Goal: Download file/media

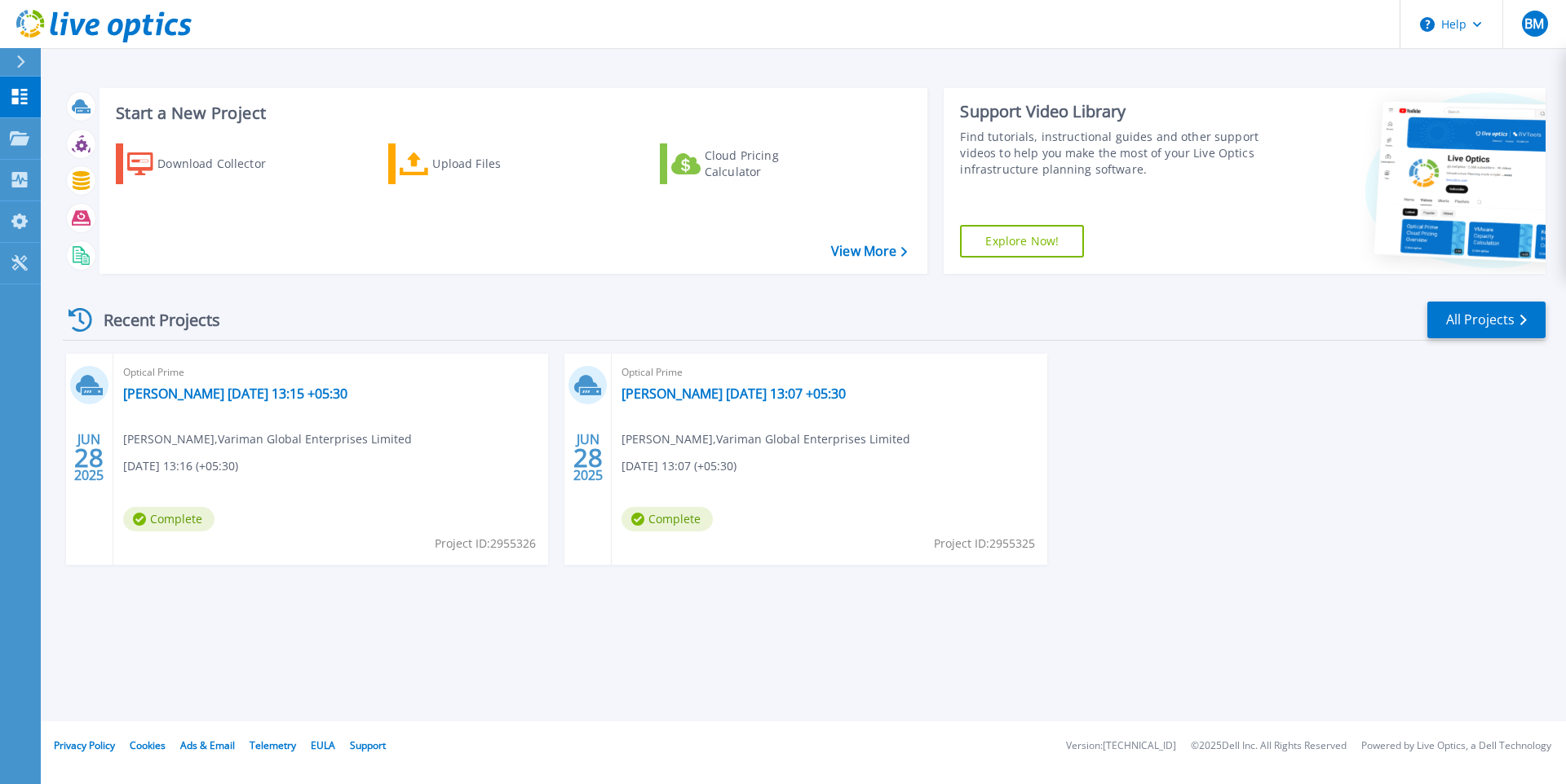
click at [361, 289] on div "Recent Projects All Projects JUN 28 2025 Optical Prime bharath 2025-06-28 13:15…" at bounding box center [805, 449] width 1483 height 324
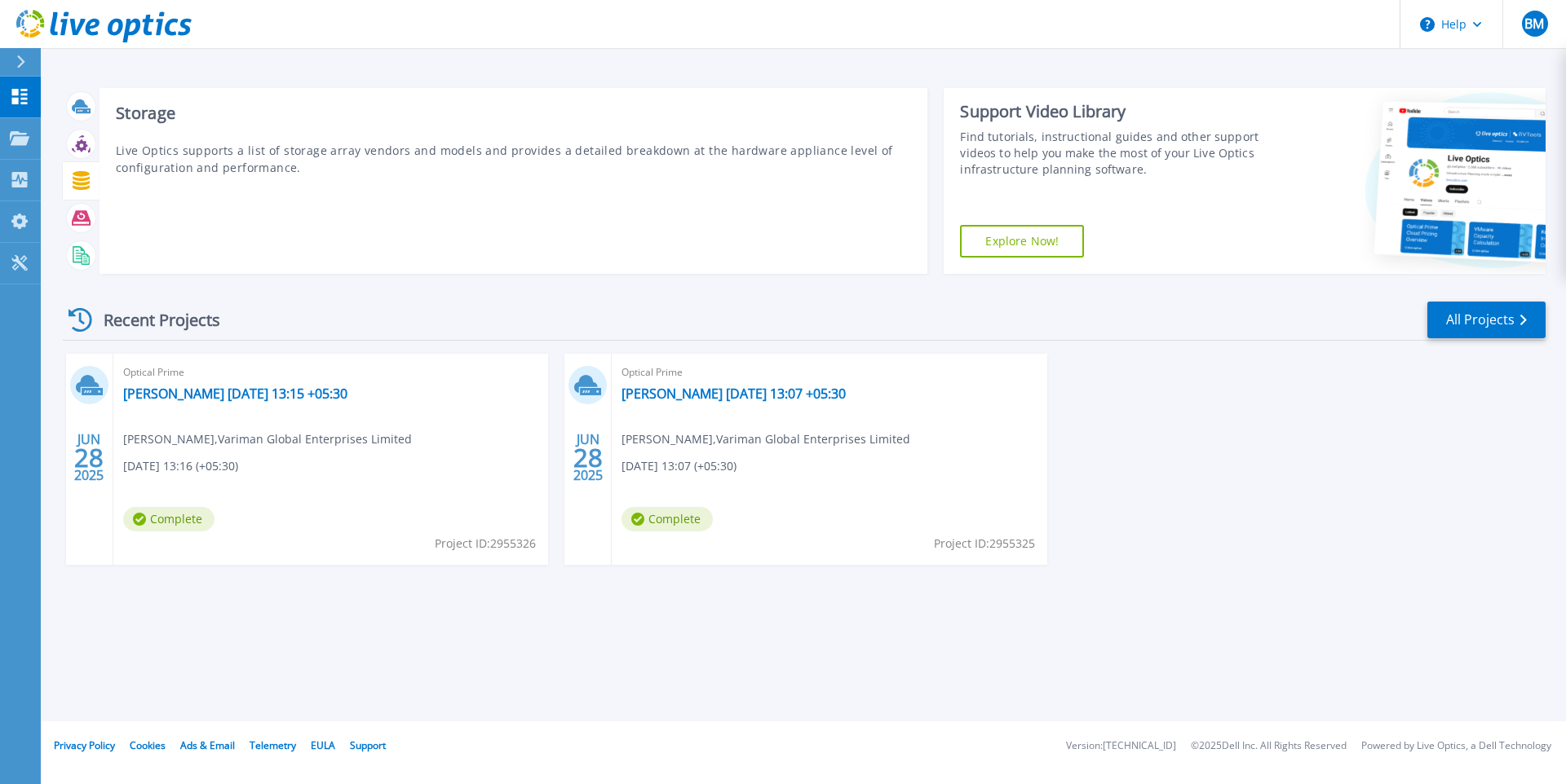
click at [81, 181] on icon at bounding box center [81, 180] width 17 height 19
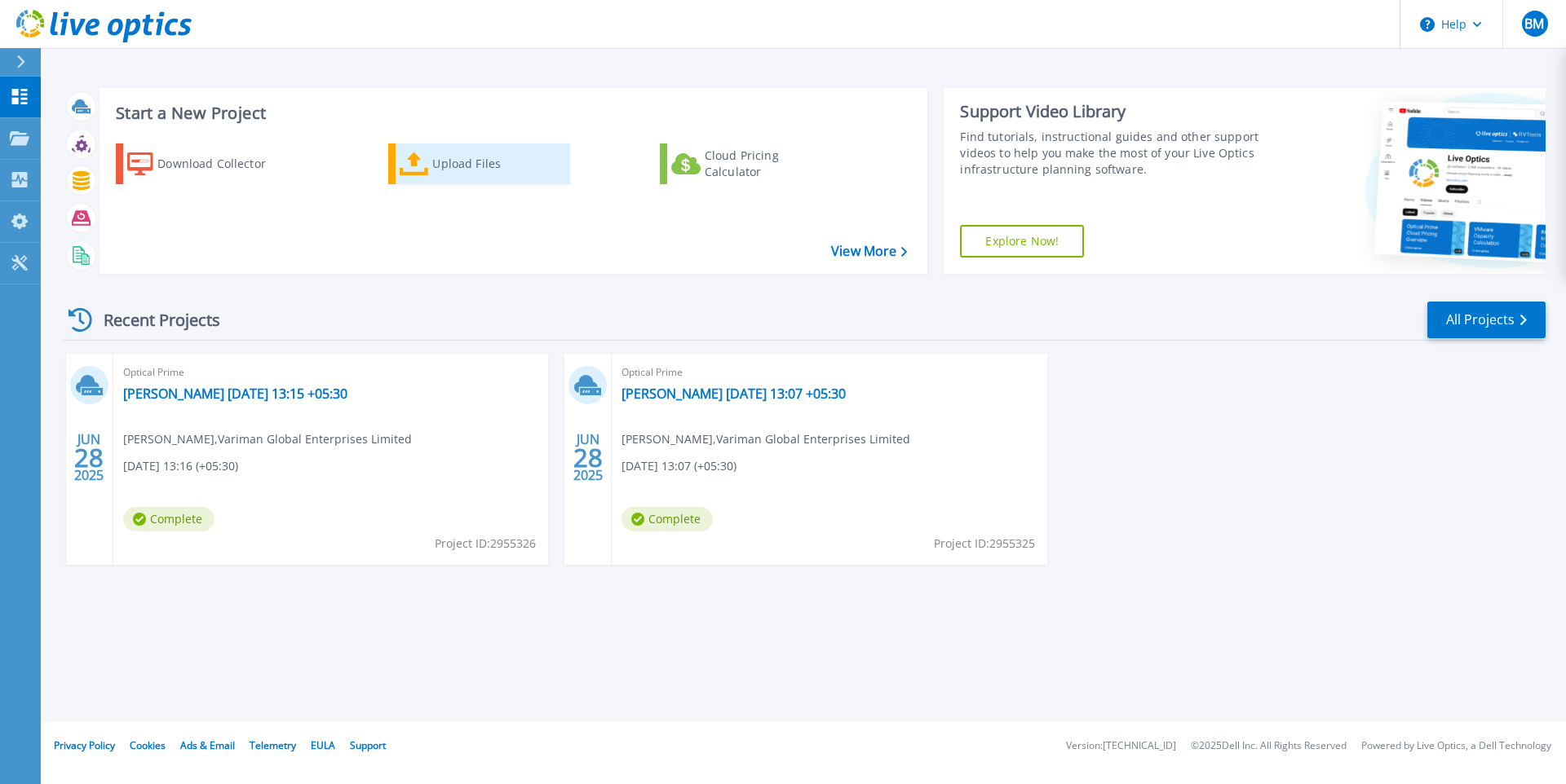
click at [483, 177] on div "Upload Files" at bounding box center [497, 164] width 131 height 33
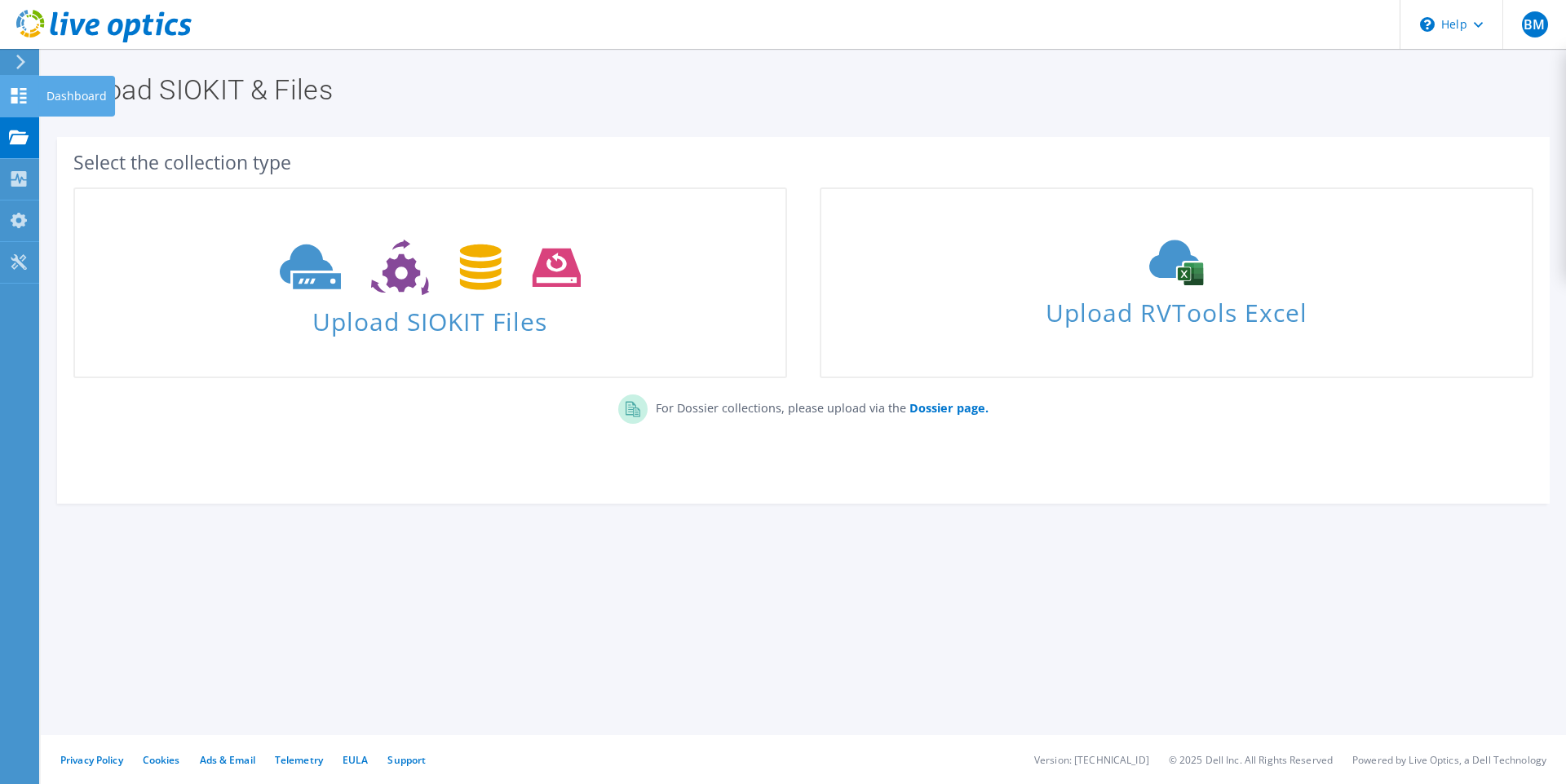
click at [11, 90] on icon at bounding box center [18, 95] width 19 height 16
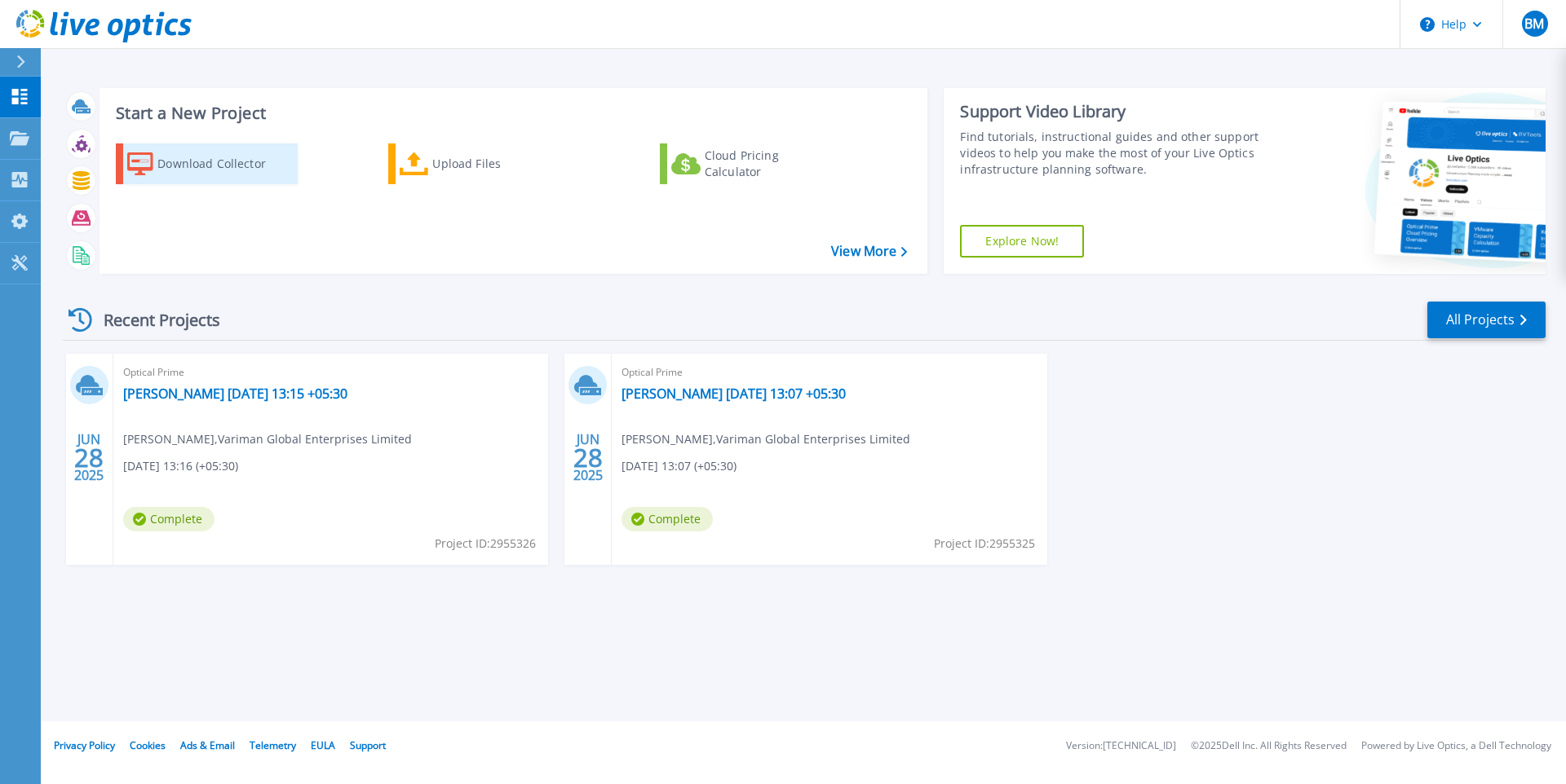
click at [157, 163] on link "Download Collector" at bounding box center [207, 164] width 182 height 41
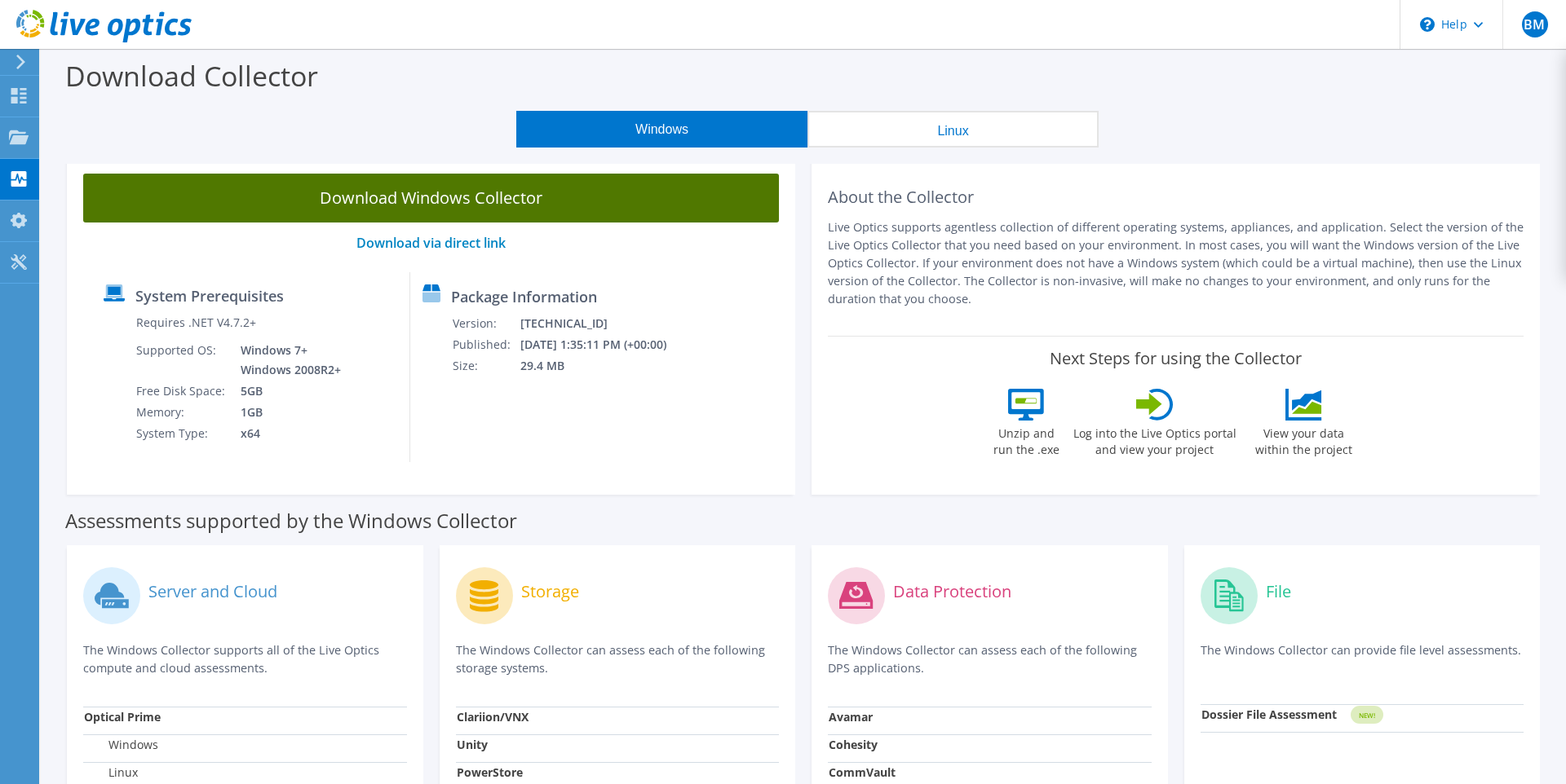
click at [432, 196] on link "Download Windows Collector" at bounding box center [431, 198] width 696 height 48
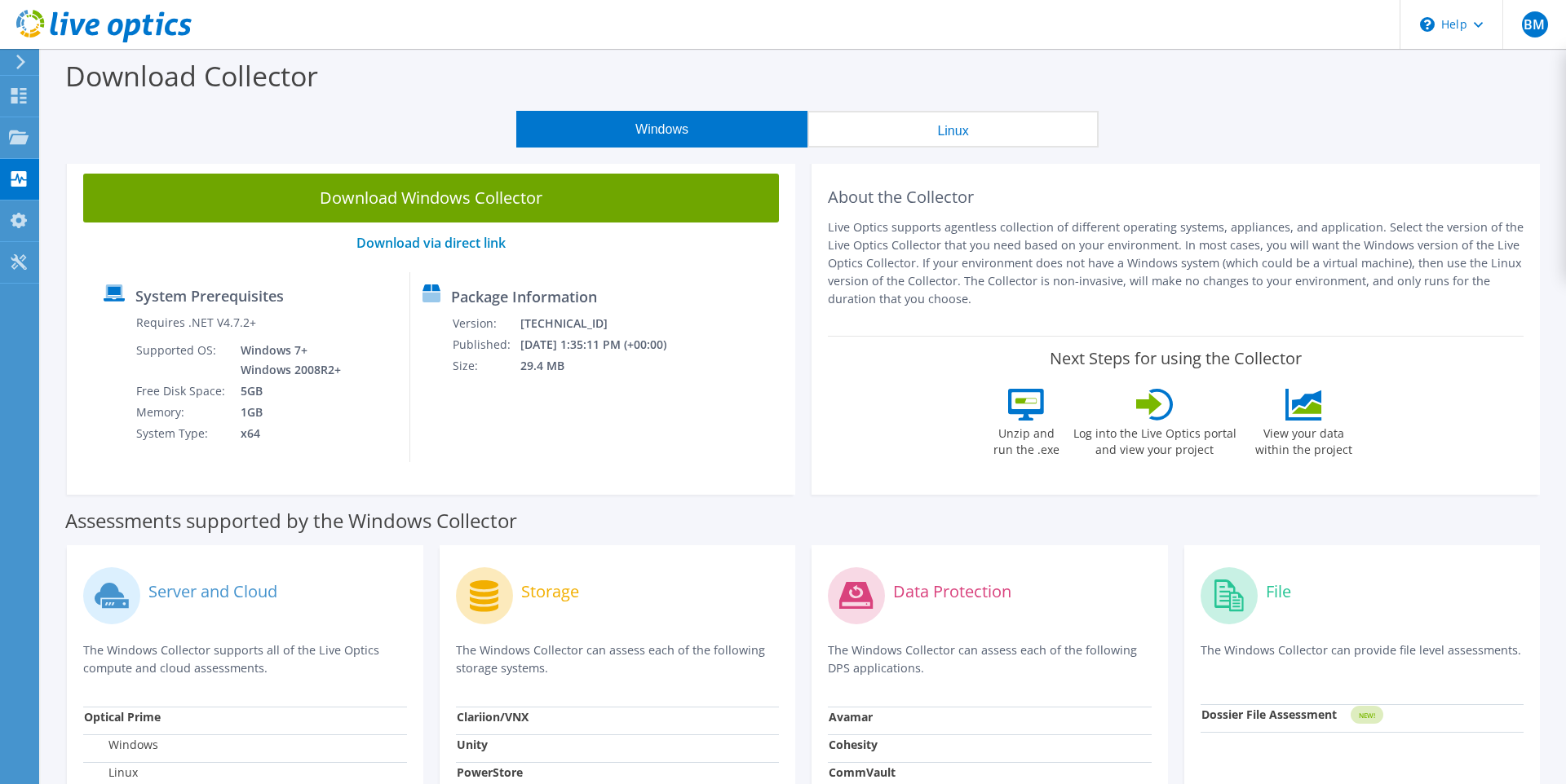
click at [1205, 95] on div "Download Collector" at bounding box center [803, 80] width 1509 height 62
click at [1049, 114] on button "Linux" at bounding box center [953, 129] width 291 height 37
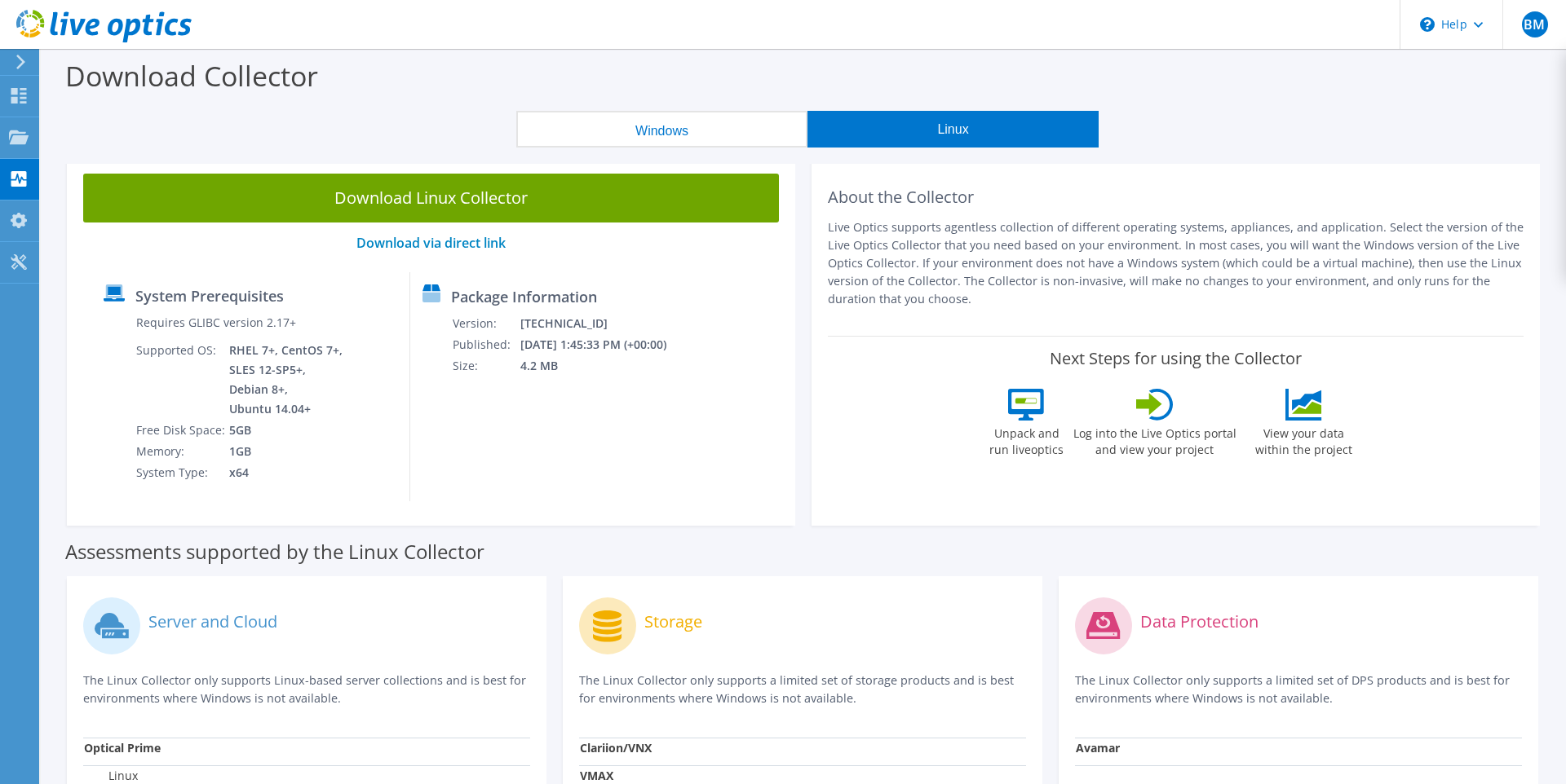
click at [707, 130] on button "Windows" at bounding box center [662, 129] width 291 height 37
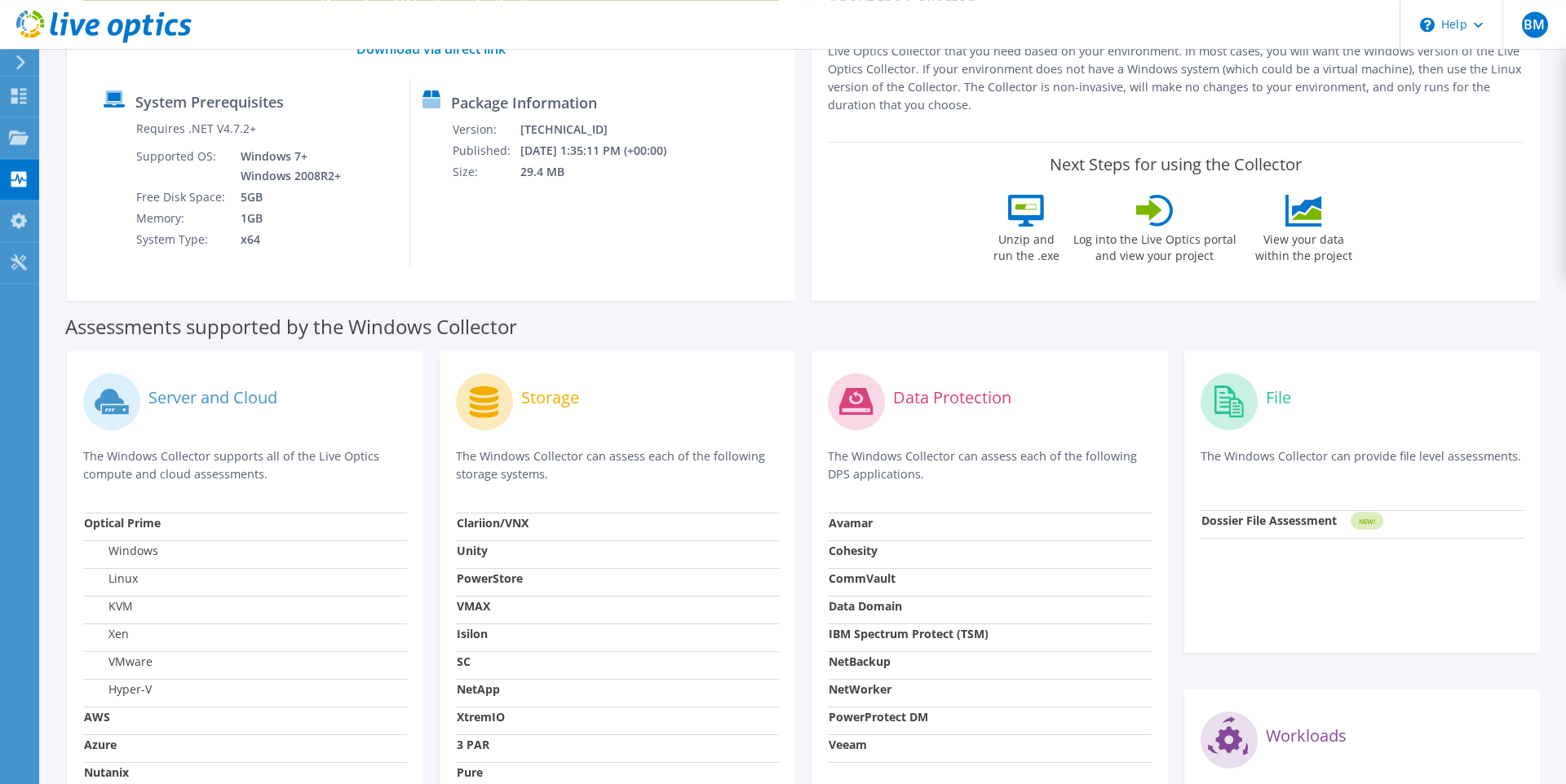
scroll to position [113, 0]
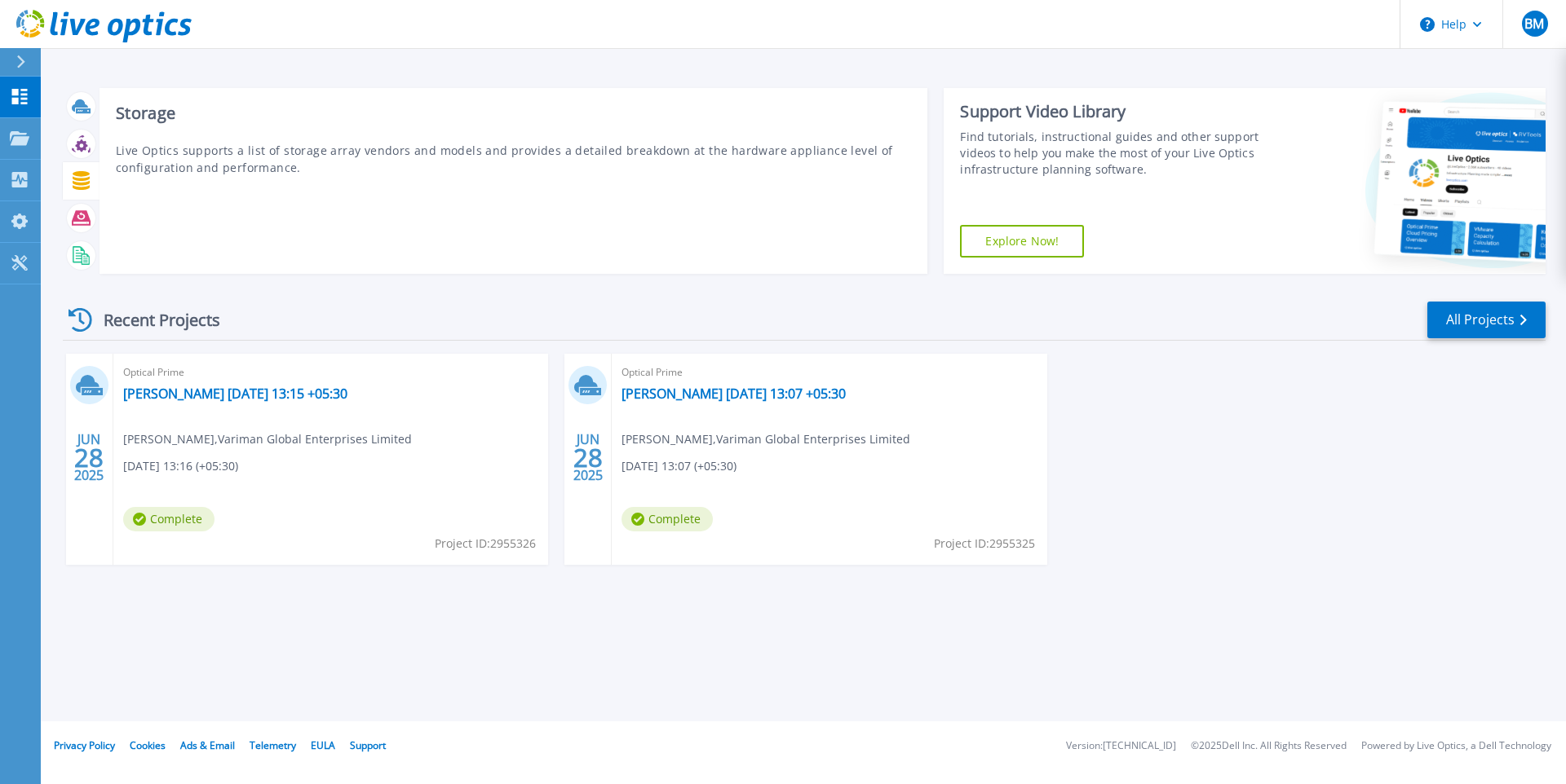
click at [86, 185] on icon at bounding box center [81, 180] width 17 height 19
click at [75, 139] on icon at bounding box center [81, 144] width 19 height 19
click at [81, 222] on icon at bounding box center [81, 218] width 19 height 19
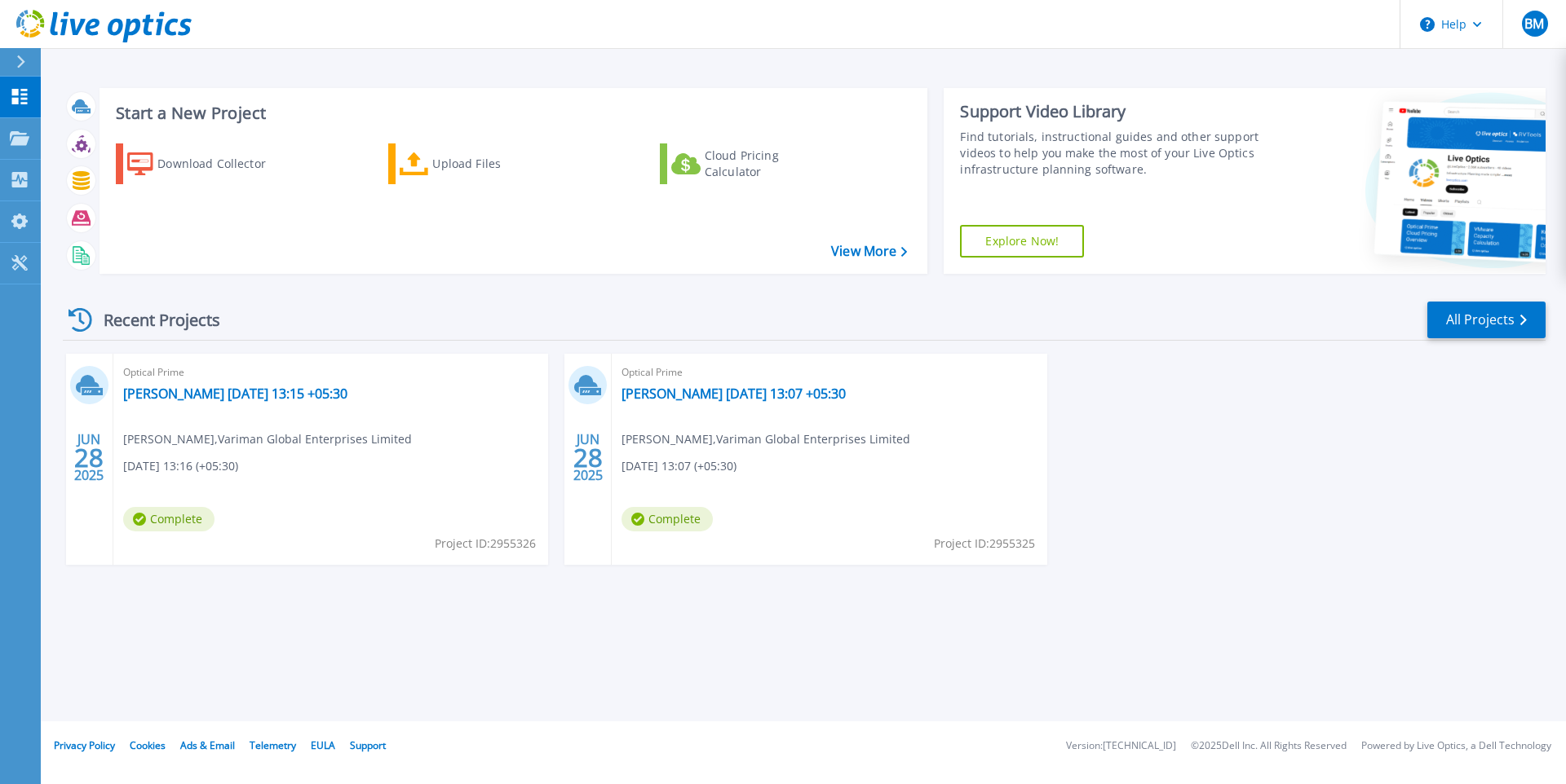
click at [519, 202] on div "Download Collector Upload Files Cloud Pricing Calculator" at bounding box center [511, 199] width 817 height 135
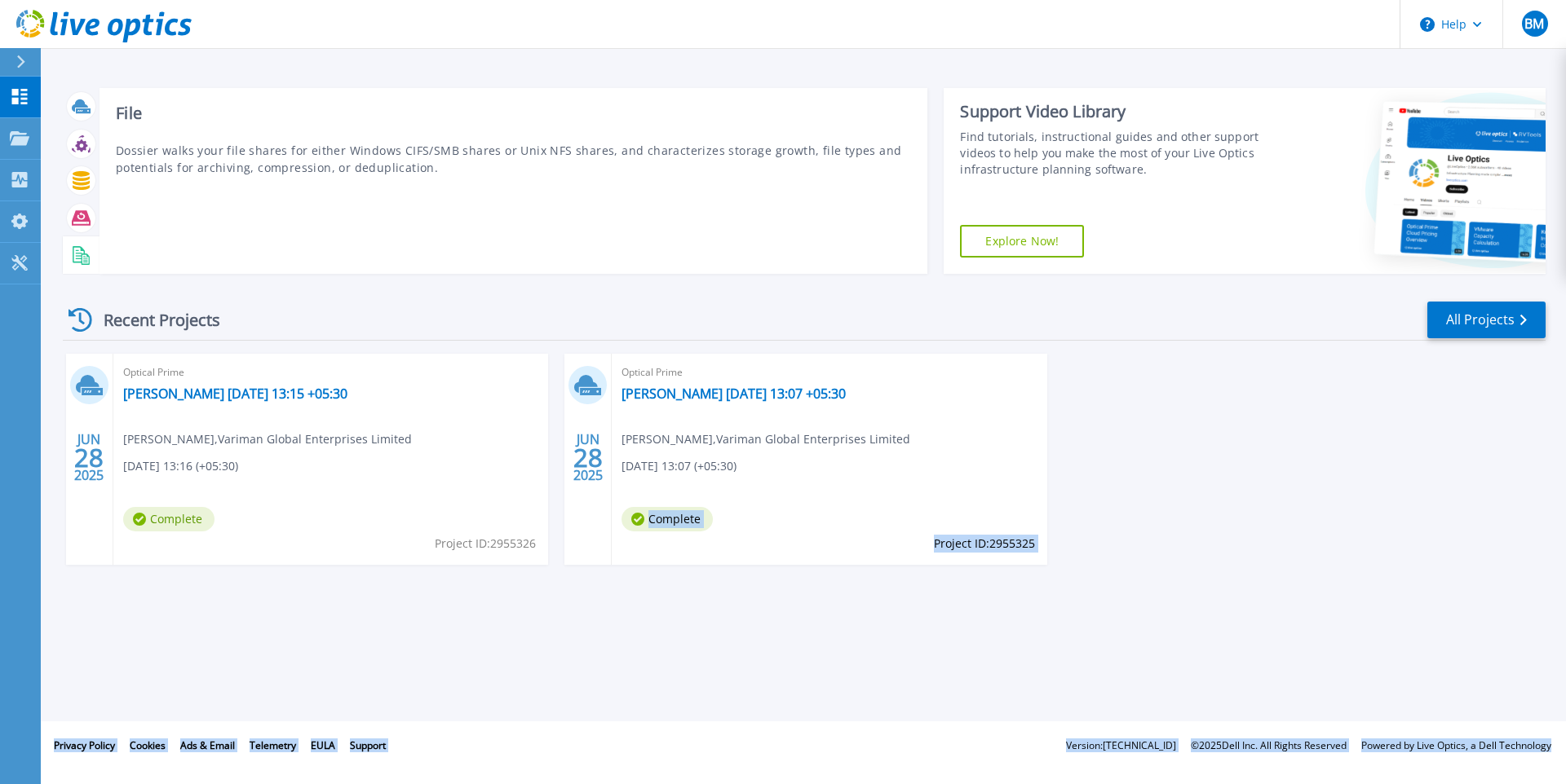
drag, startPoint x: 299, startPoint y: 228, endPoint x: 380, endPoint y: 784, distance: 561.9
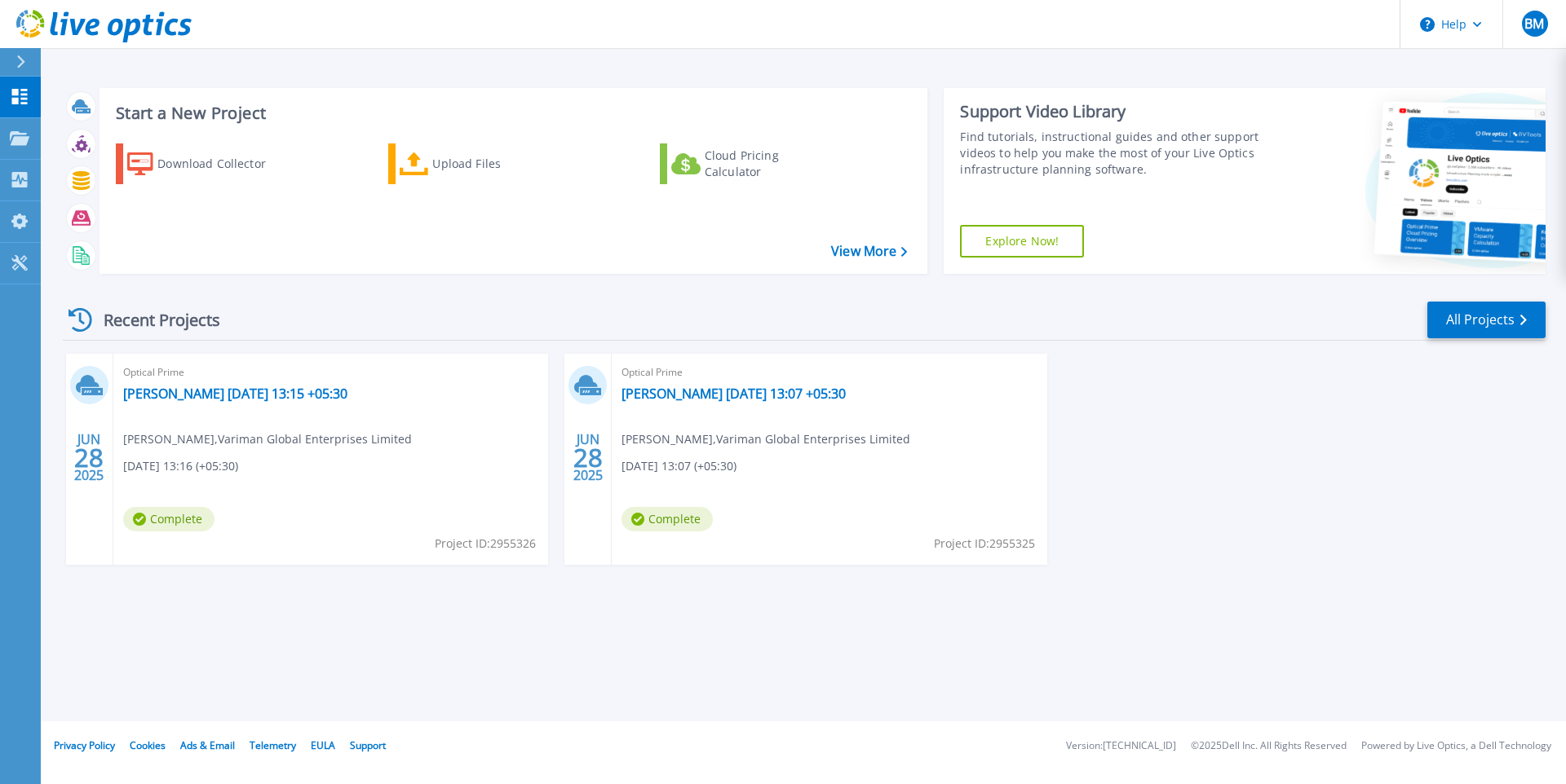
click at [309, 294] on div "Recent Projects All Projects JUN 28 2025 Optical Prime bharath 2025-06-28 13:15…" at bounding box center [805, 449] width 1483 height 324
click at [235, 395] on link "[PERSON_NAME] [DATE] 13:15 +05:30" at bounding box center [235, 394] width 224 height 16
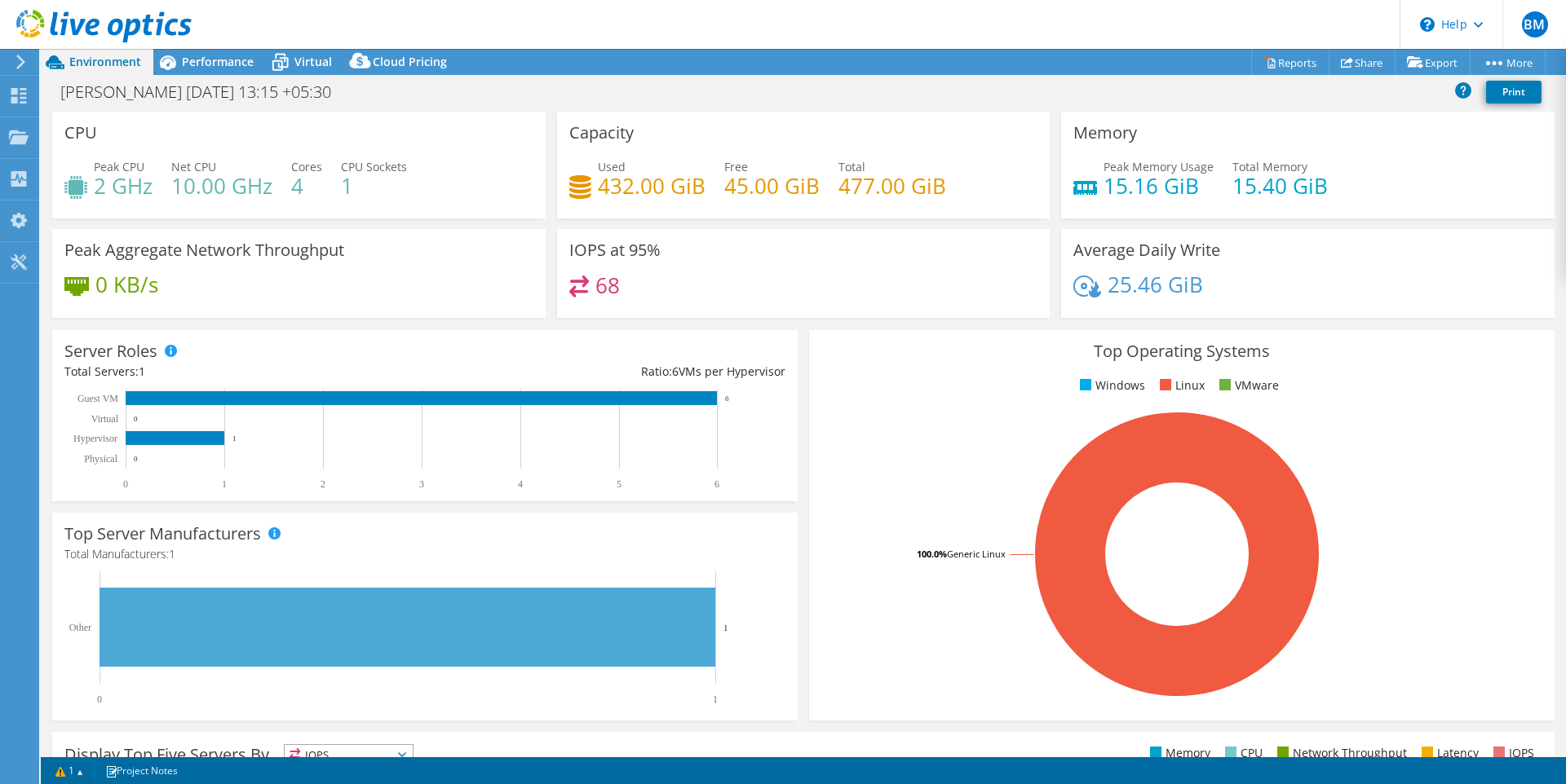
select select "USD"
click at [16, 104] on div at bounding box center [18, 98] width 19 height 18
